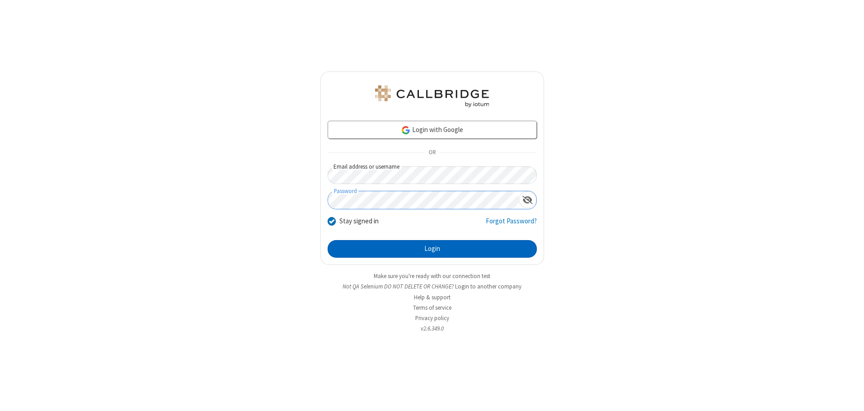
click at [432, 249] on button "Login" at bounding box center [432, 249] width 209 height 18
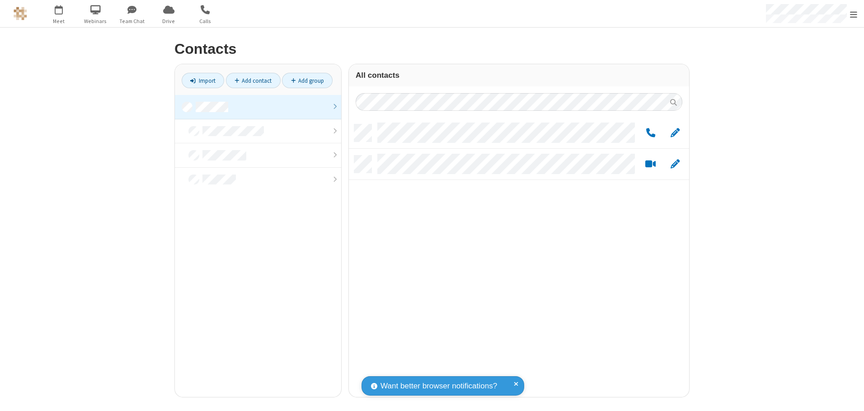
scroll to position [272, 333]
click at [258, 107] on link at bounding box center [258, 107] width 166 height 24
click at [307, 80] on link "Add group" at bounding box center [307, 80] width 51 height 15
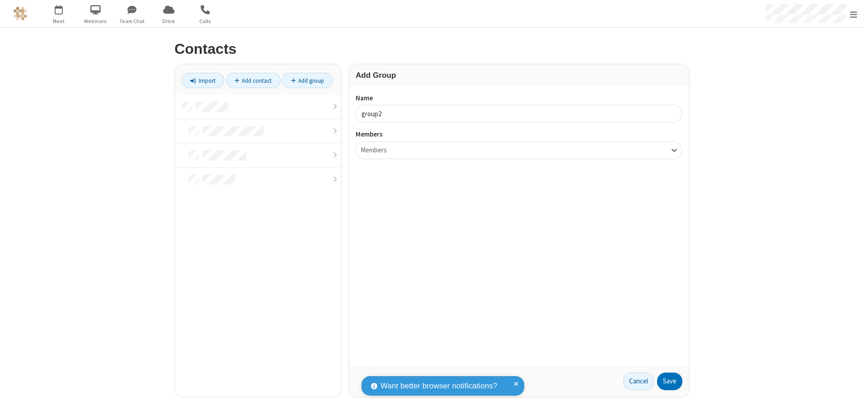
type input "group2"
type input "name19"
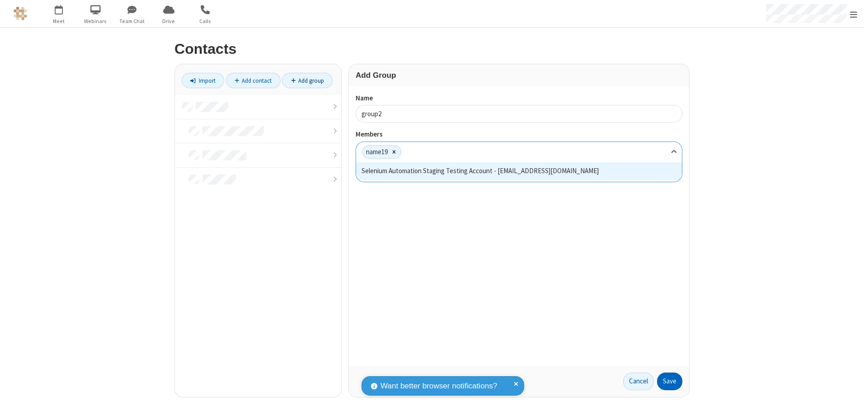
click at [670, 381] on button "Save" at bounding box center [669, 381] width 25 height 18
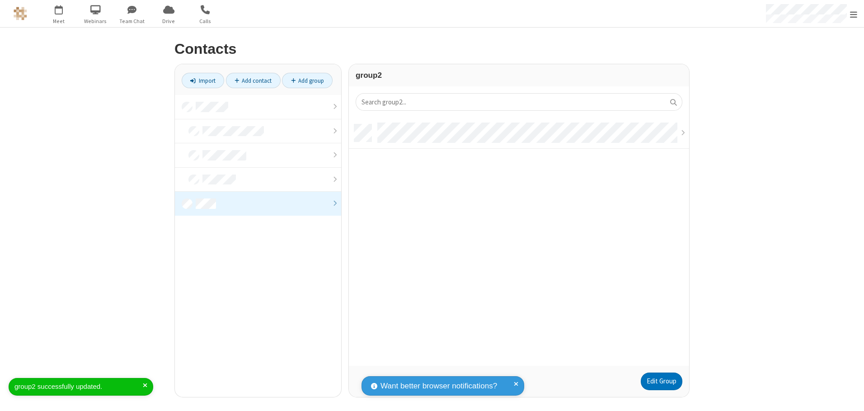
scroll to position [241, 333]
click at [661, 381] on link "Edit Group" at bounding box center [662, 381] width 42 height 18
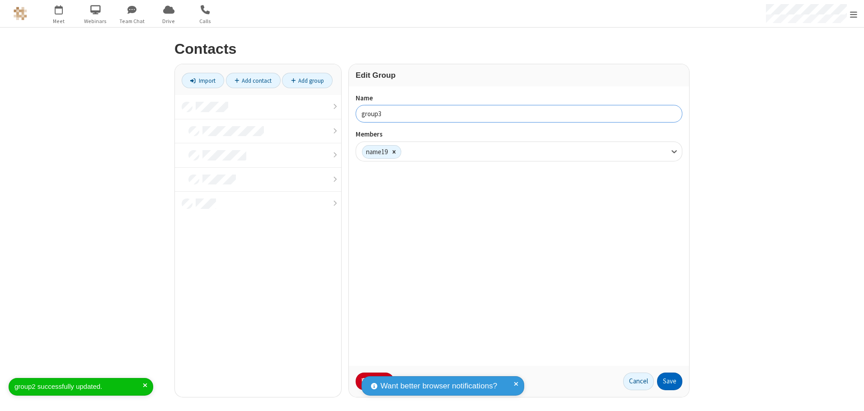
type input "group3"
click at [670, 381] on button "Save" at bounding box center [669, 381] width 25 height 18
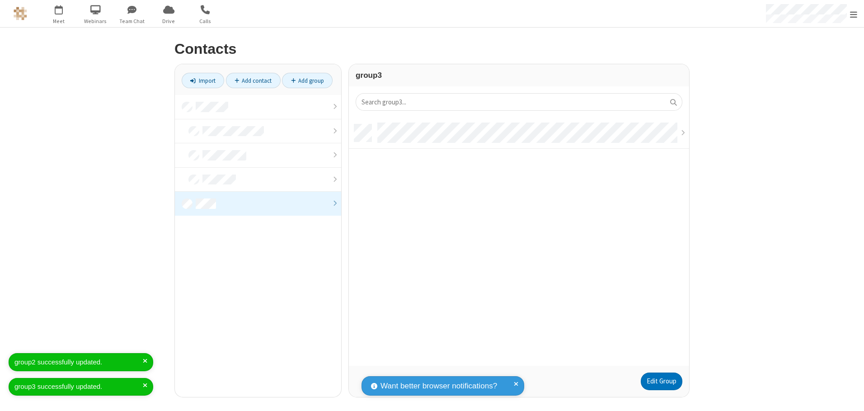
scroll to position [241, 333]
